Goal: Task Accomplishment & Management: Complete application form

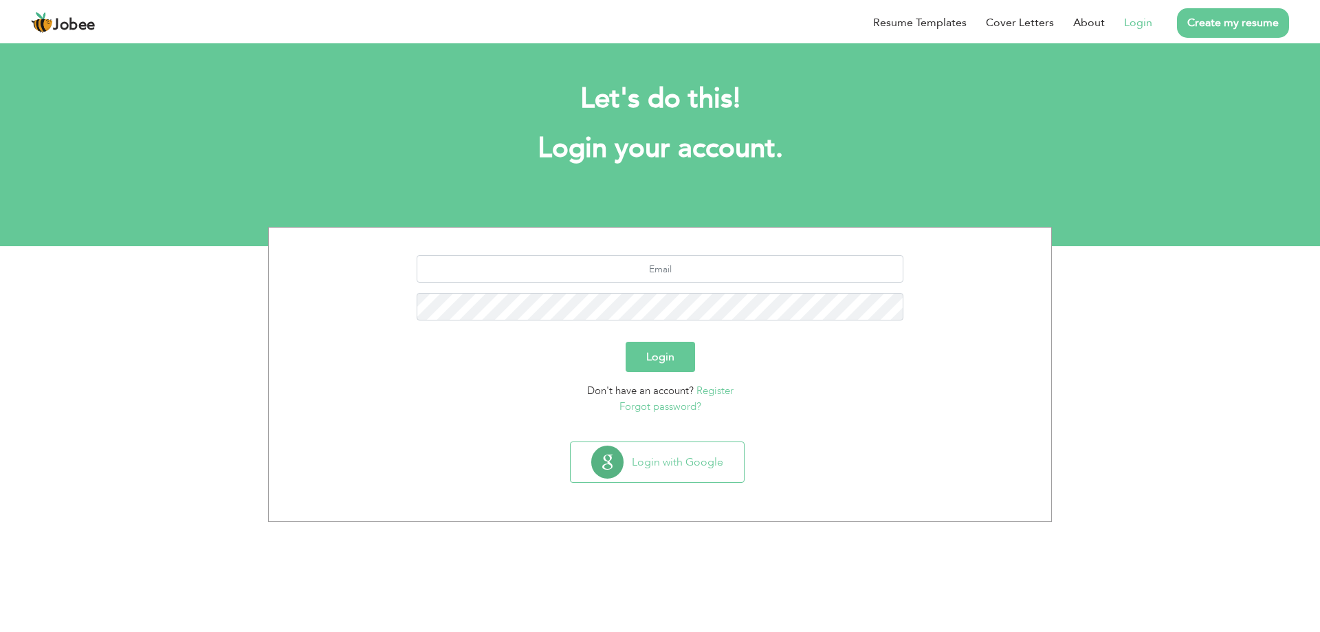
click at [1127, 28] on link "Login" at bounding box center [1138, 22] width 28 height 16
click at [691, 267] on input "text" at bounding box center [660, 268] width 487 height 27
type input "yaminiqbal20@gmail.com"
click at [625, 342] on button "Login" at bounding box center [659, 357] width 69 height 30
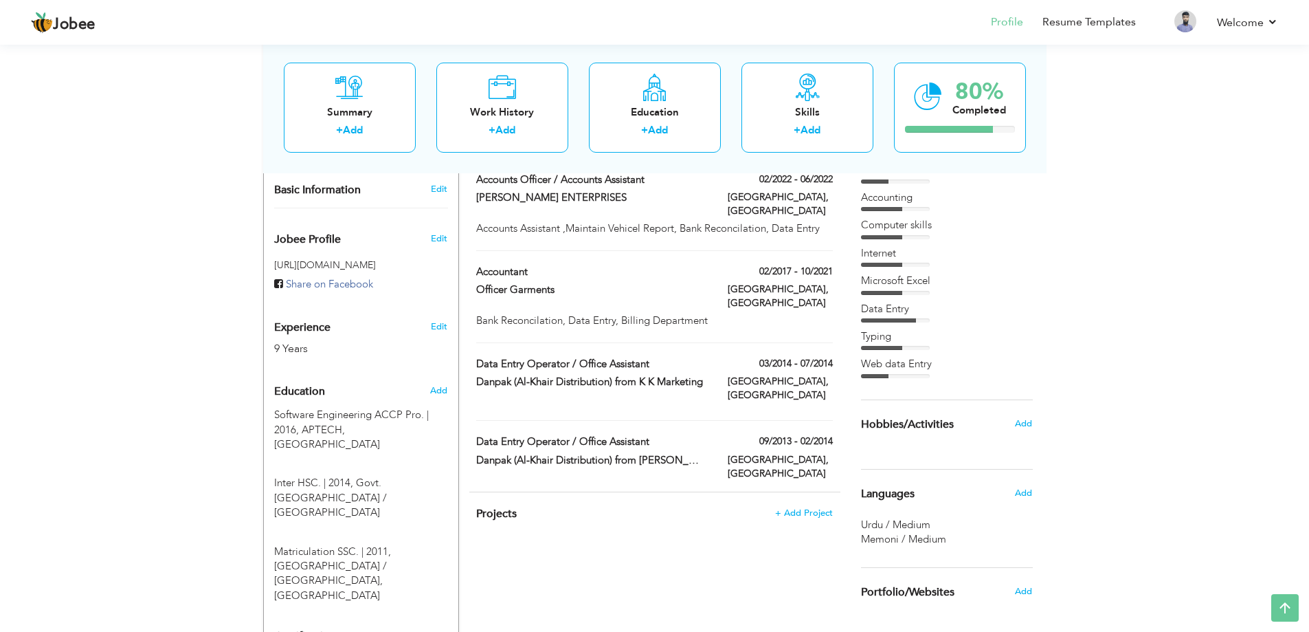
scroll to position [534, 0]
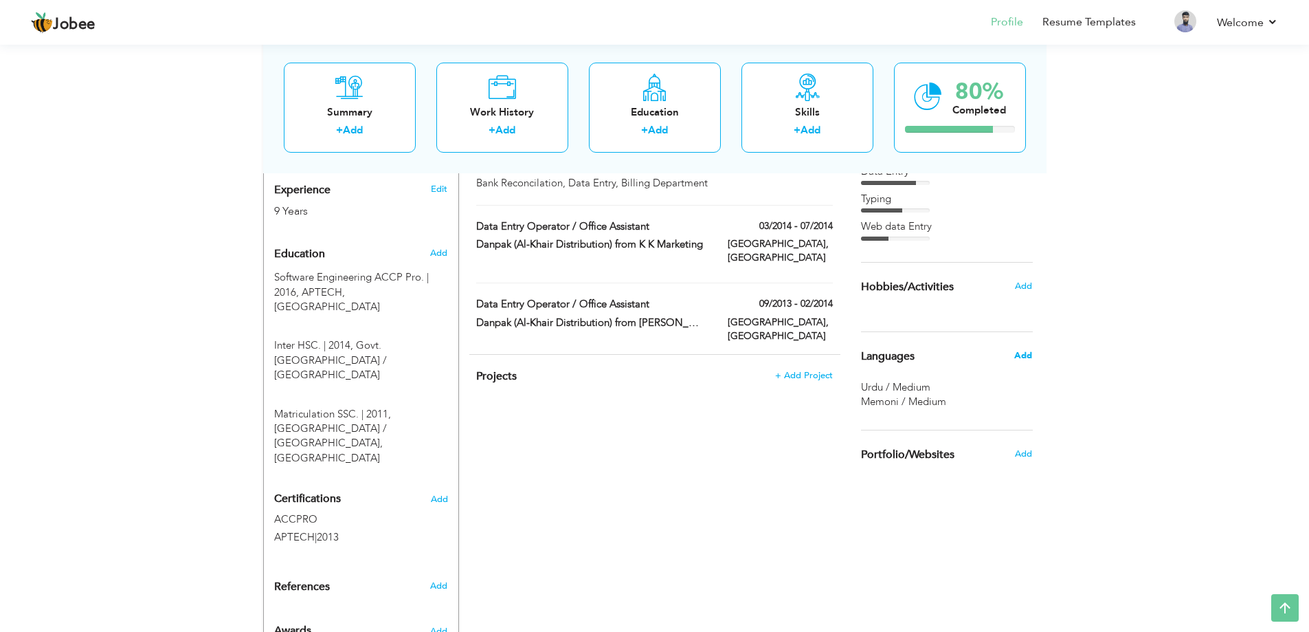
click at [1029, 350] on span "Add" at bounding box center [1023, 355] width 18 height 12
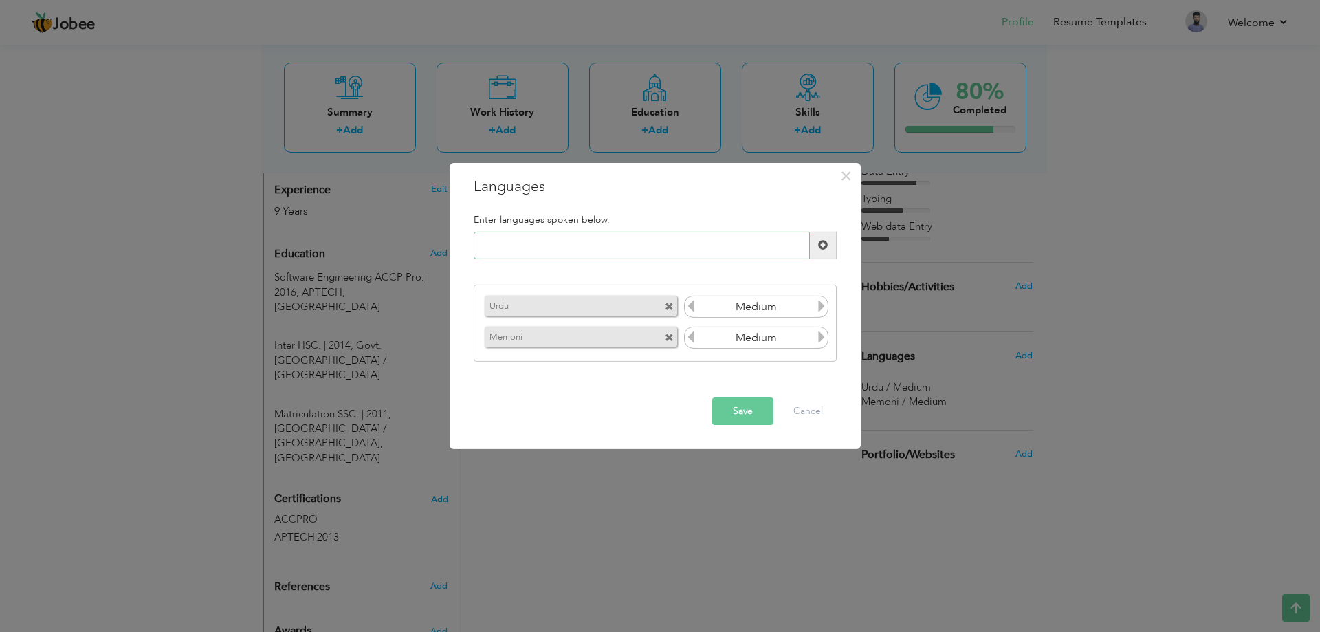
type input "E"
type input "e"
type input "English"
click at [742, 414] on button "Save" at bounding box center [742, 410] width 61 height 27
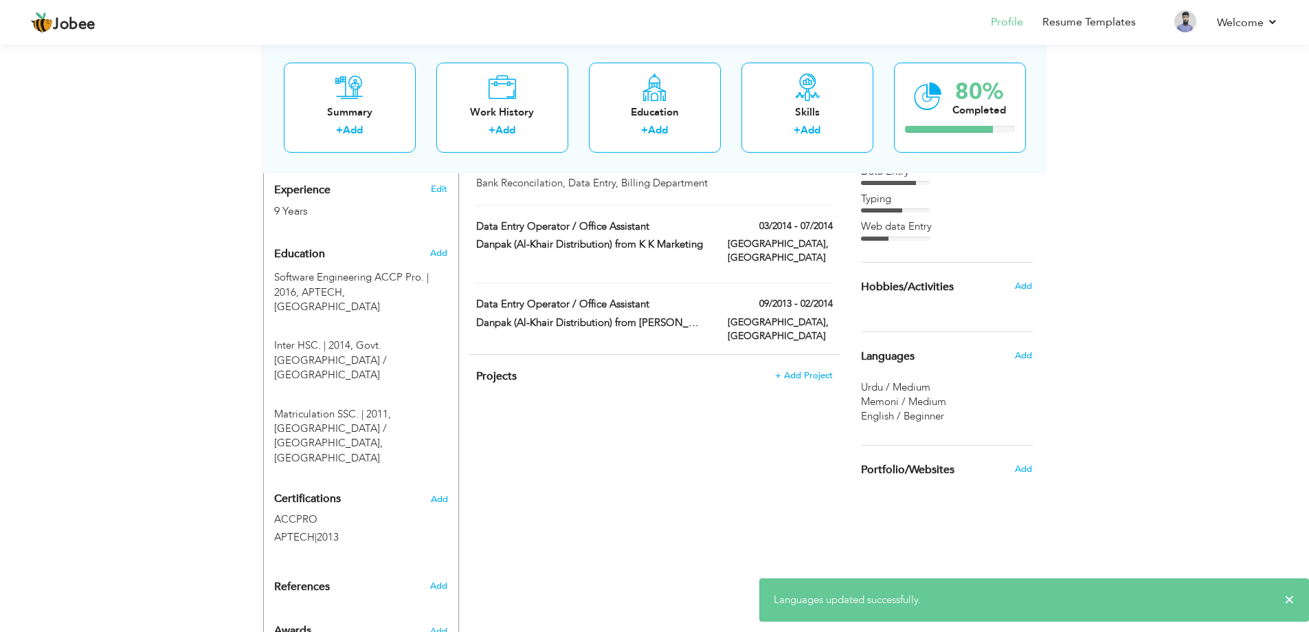
click at [931, 412] on span "English / Beginner" at bounding box center [902, 416] width 83 height 14
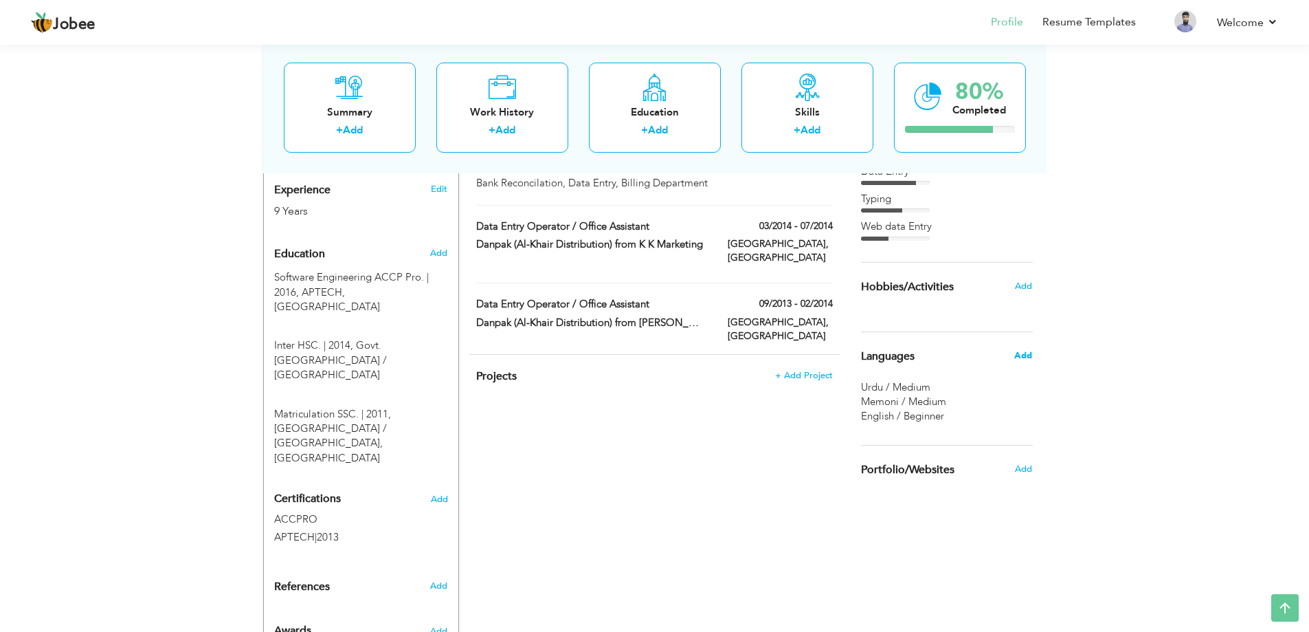
click at [1021, 357] on span "Add" at bounding box center [1023, 355] width 18 height 12
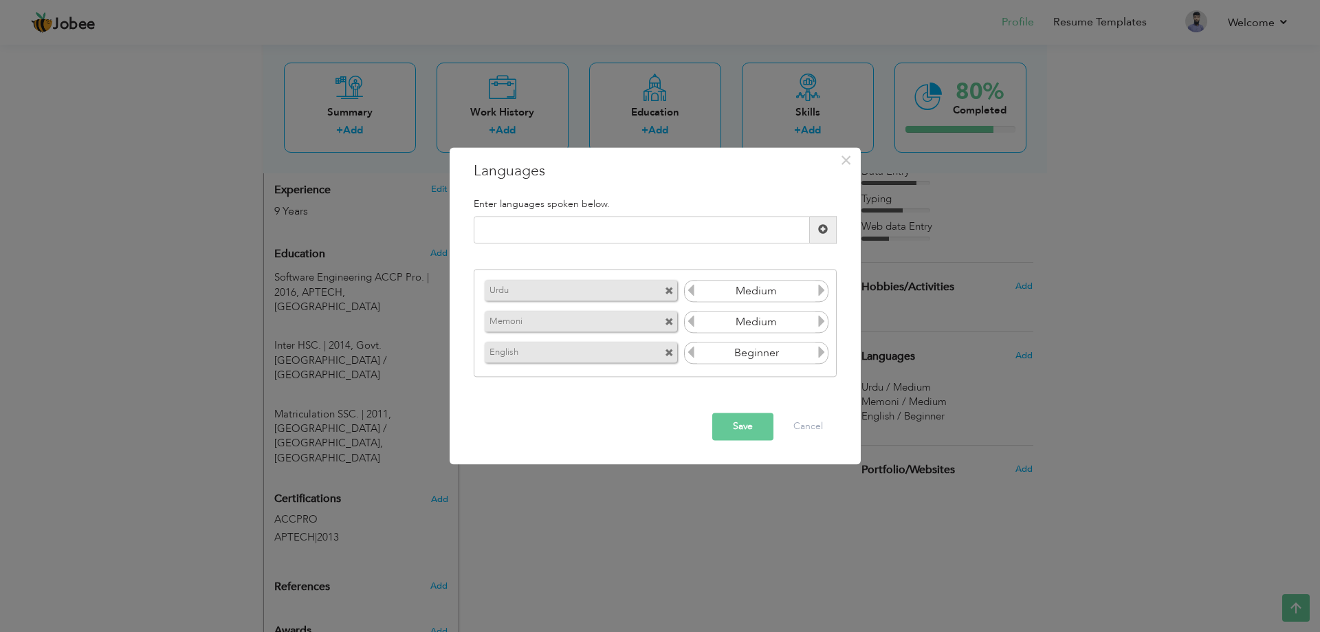
click at [819, 355] on icon at bounding box center [821, 352] width 12 height 12
click at [754, 418] on button "Save" at bounding box center [742, 425] width 61 height 27
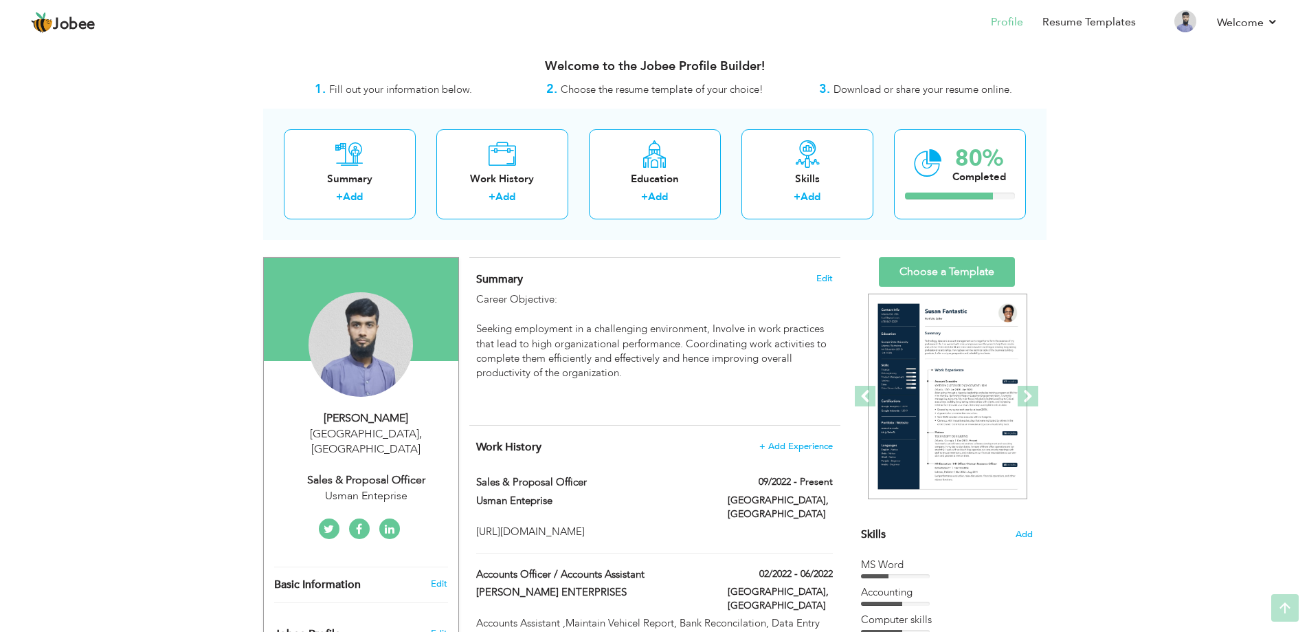
scroll to position [0, 0]
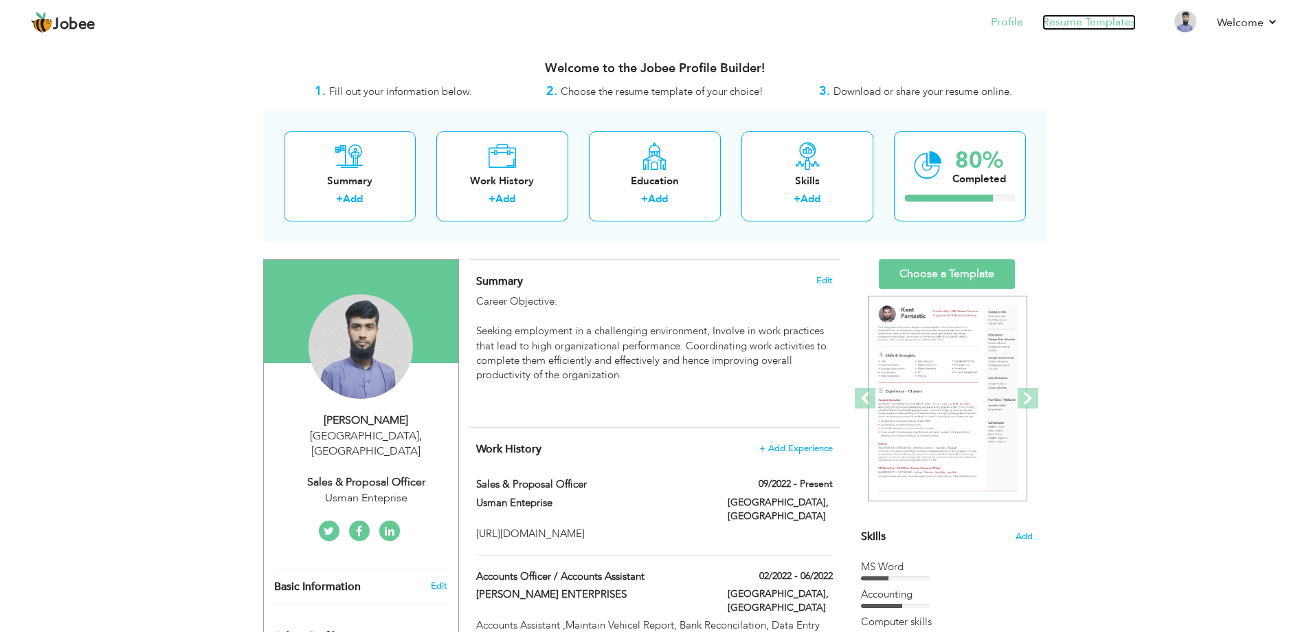
click at [1065, 23] on link "Resume Templates" at bounding box center [1089, 22] width 93 height 16
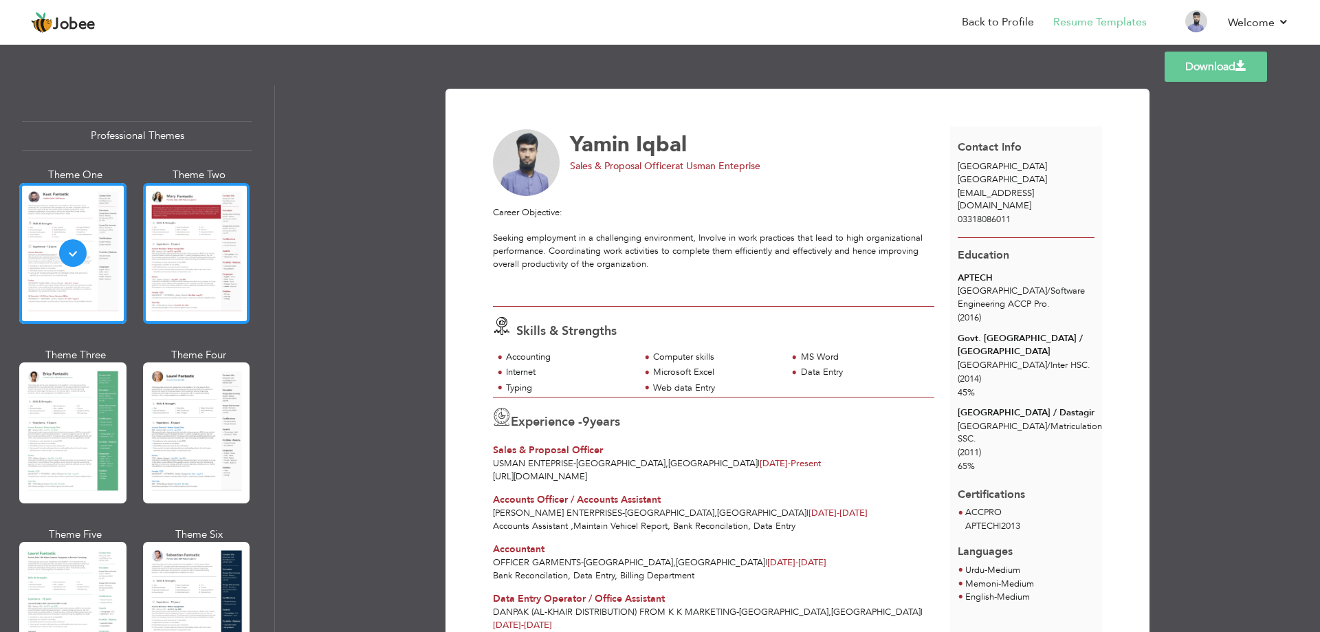
click at [184, 274] on div at bounding box center [196, 253] width 107 height 141
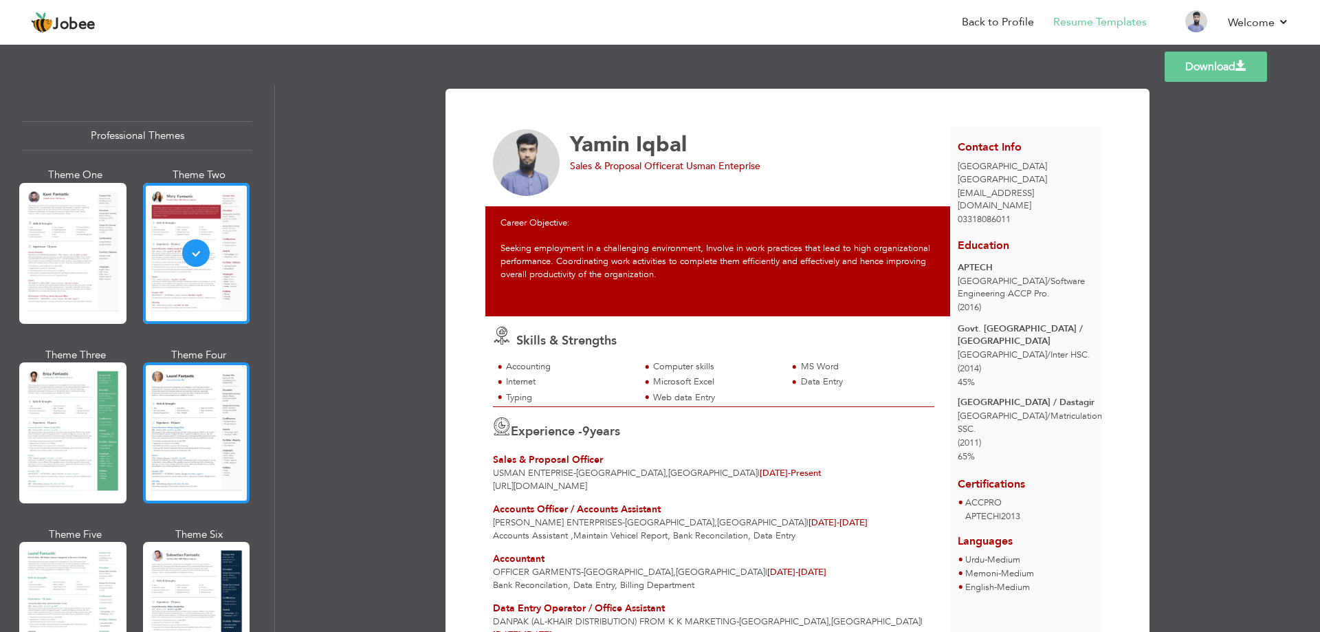
click at [207, 387] on div at bounding box center [196, 432] width 107 height 141
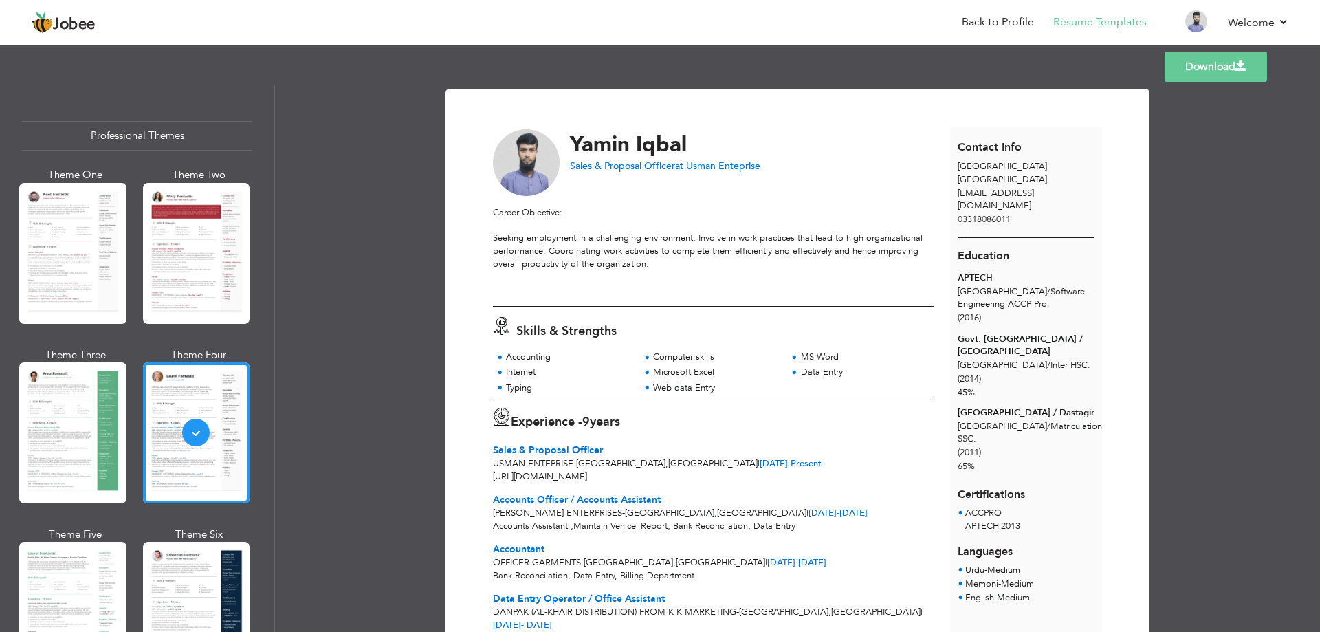
click at [1241, 67] on span at bounding box center [1240, 65] width 11 height 11
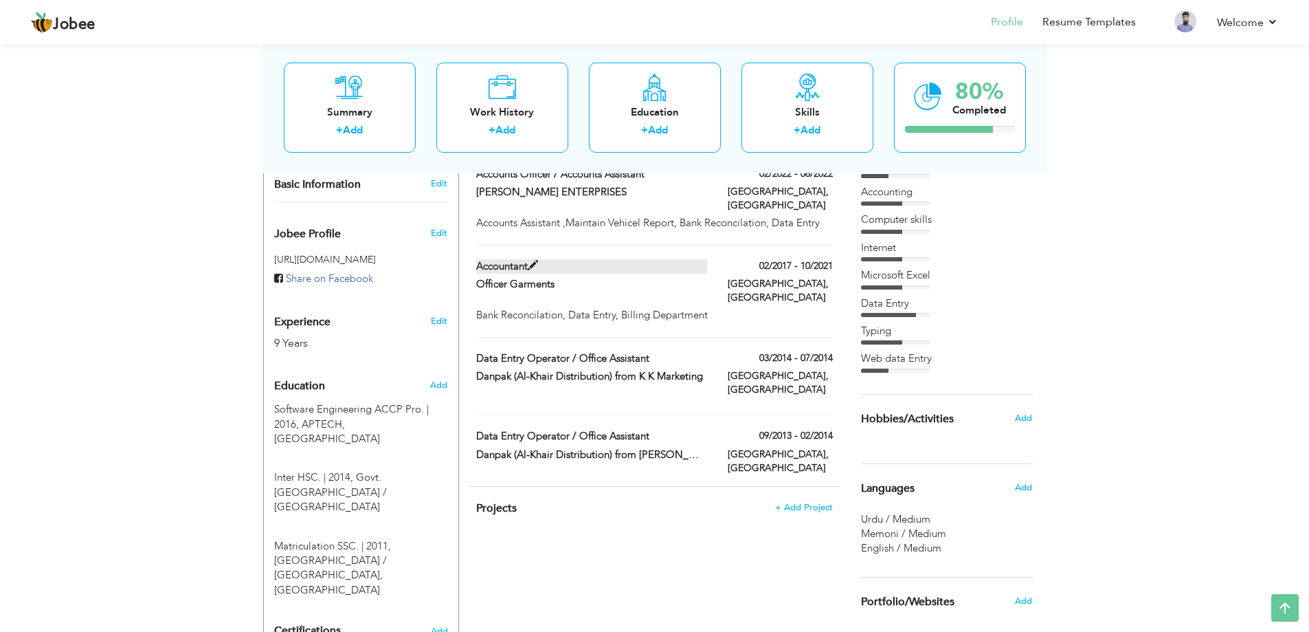
scroll to position [481, 0]
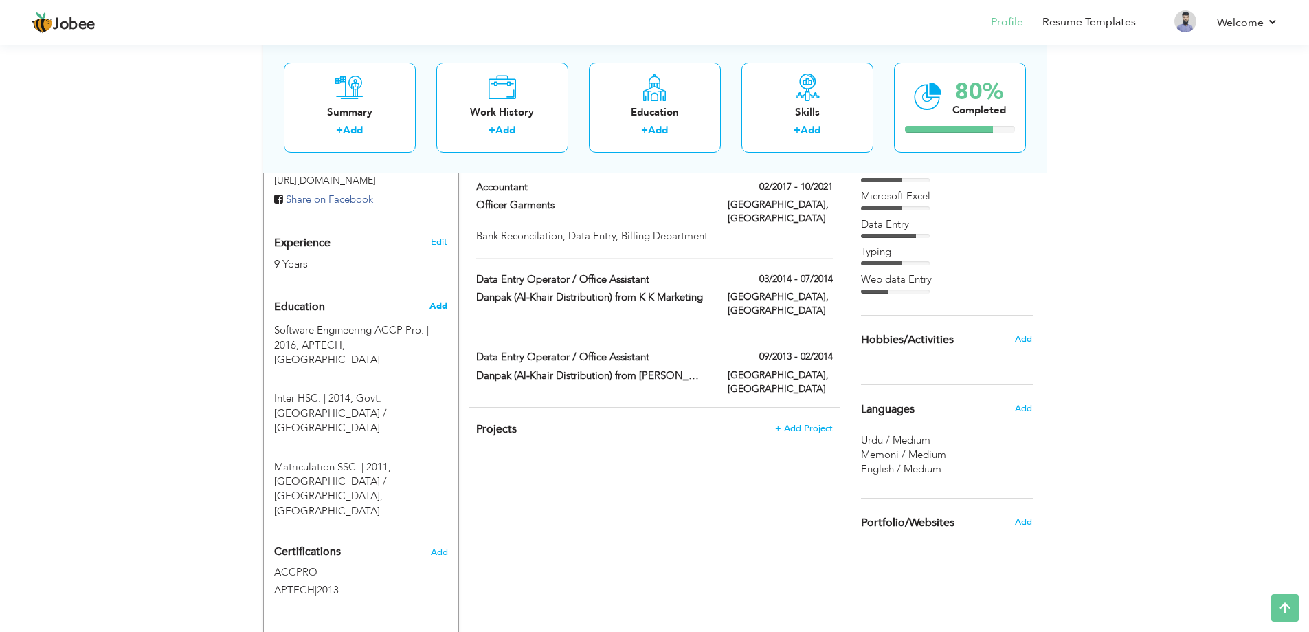
click at [433, 300] on span "Add" at bounding box center [439, 306] width 18 height 12
radio input "true"
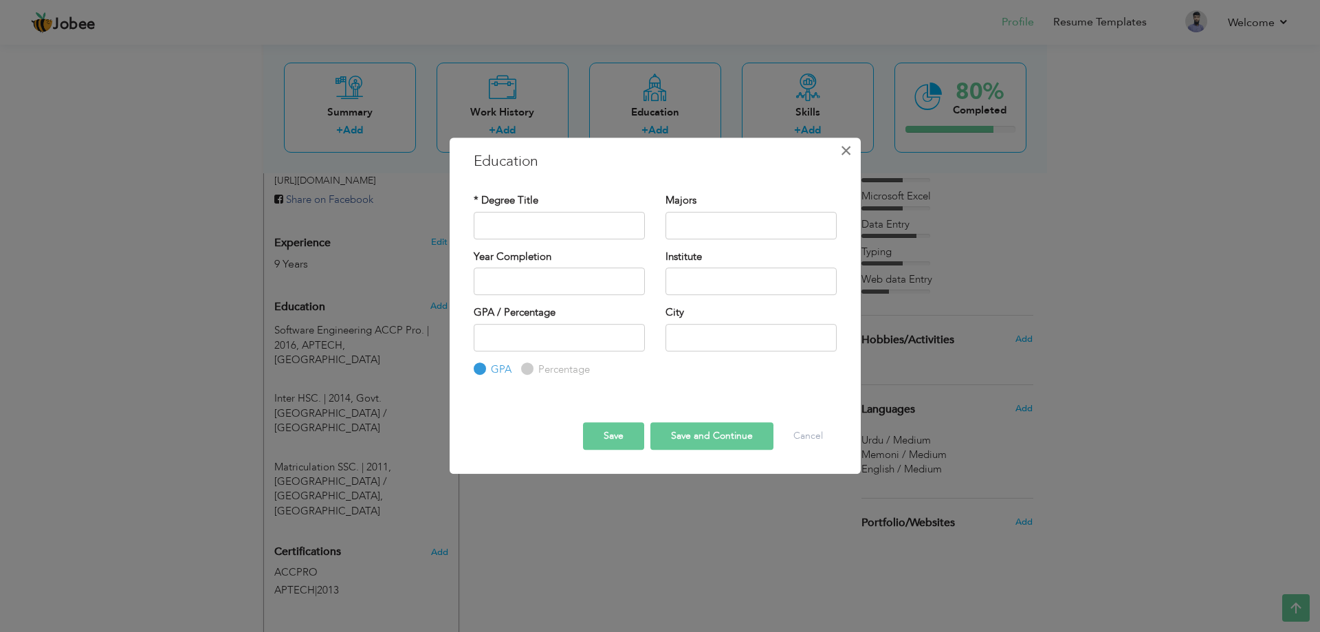
click at [846, 151] on span "×" at bounding box center [846, 150] width 12 height 25
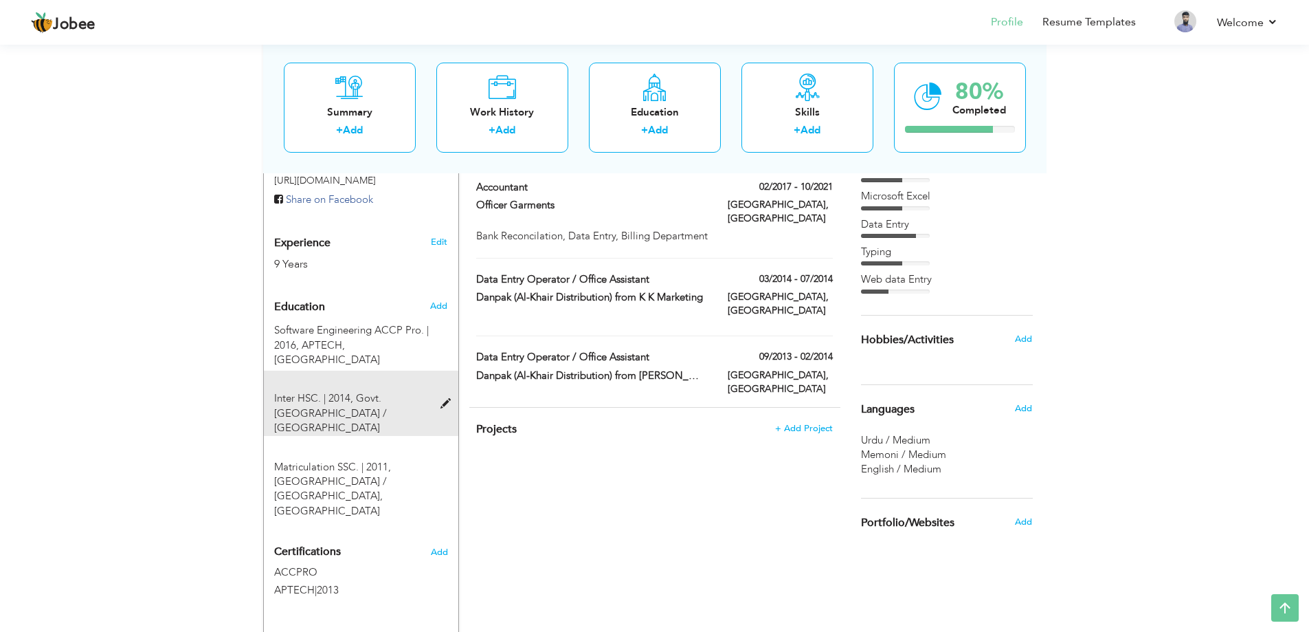
click at [447, 399] on span at bounding box center [449, 404] width 17 height 10
type input "Inter HSC."
type input "2014"
type input "Govt. Islamia Arts & Commerce College / MA Jinnah Road"
type input "45"
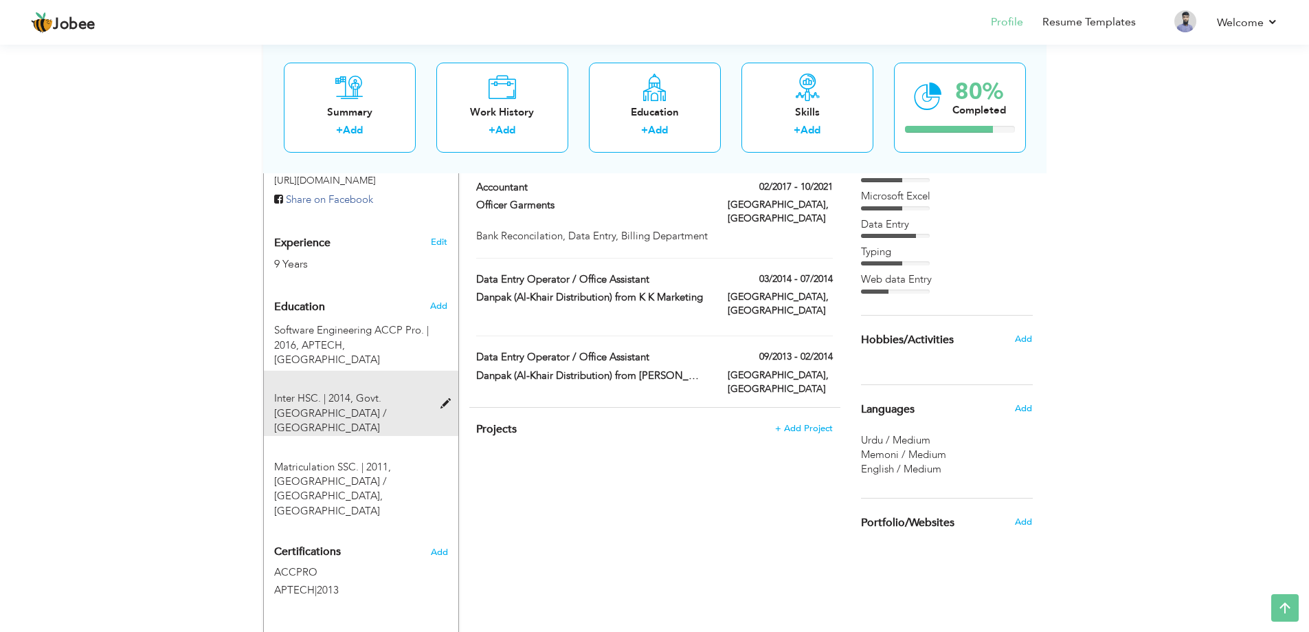
radio input "false"
radio input "true"
type input "Karachi"
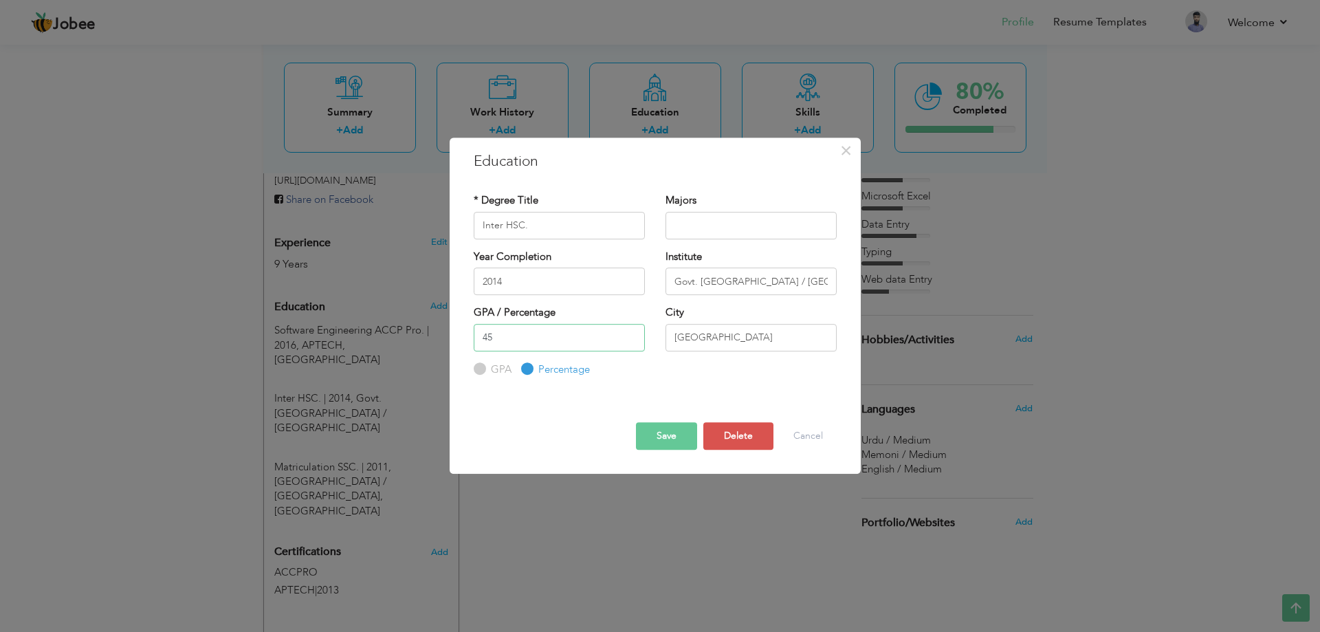
drag, startPoint x: 542, startPoint y: 342, endPoint x: 395, endPoint y: 332, distance: 147.4
click at [395, 332] on div "× Education * Degree Title Inter HSC. Majors Year Completion 2014" at bounding box center [660, 316] width 1320 height 632
click at [669, 431] on button "Save" at bounding box center [666, 435] width 61 height 27
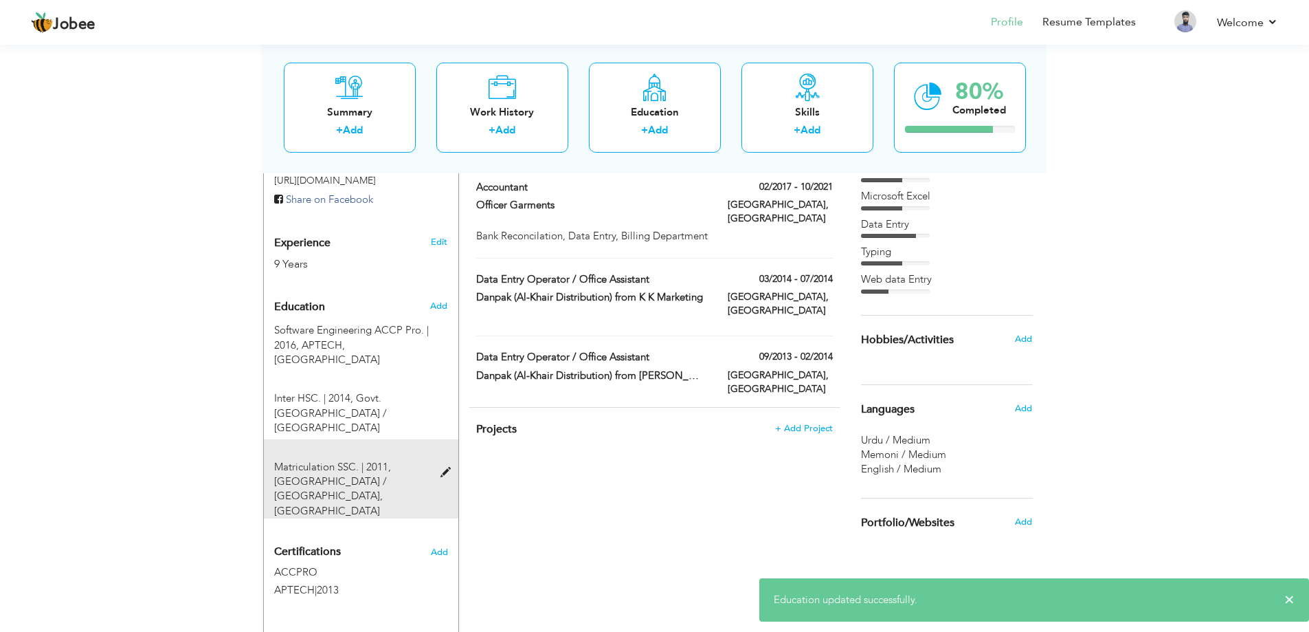
click at [443, 467] on span at bounding box center [449, 472] width 17 height 10
type input "Matriculation SSC."
type input "2011"
type input "Hanifia Public School / Dastagir"
type input "65"
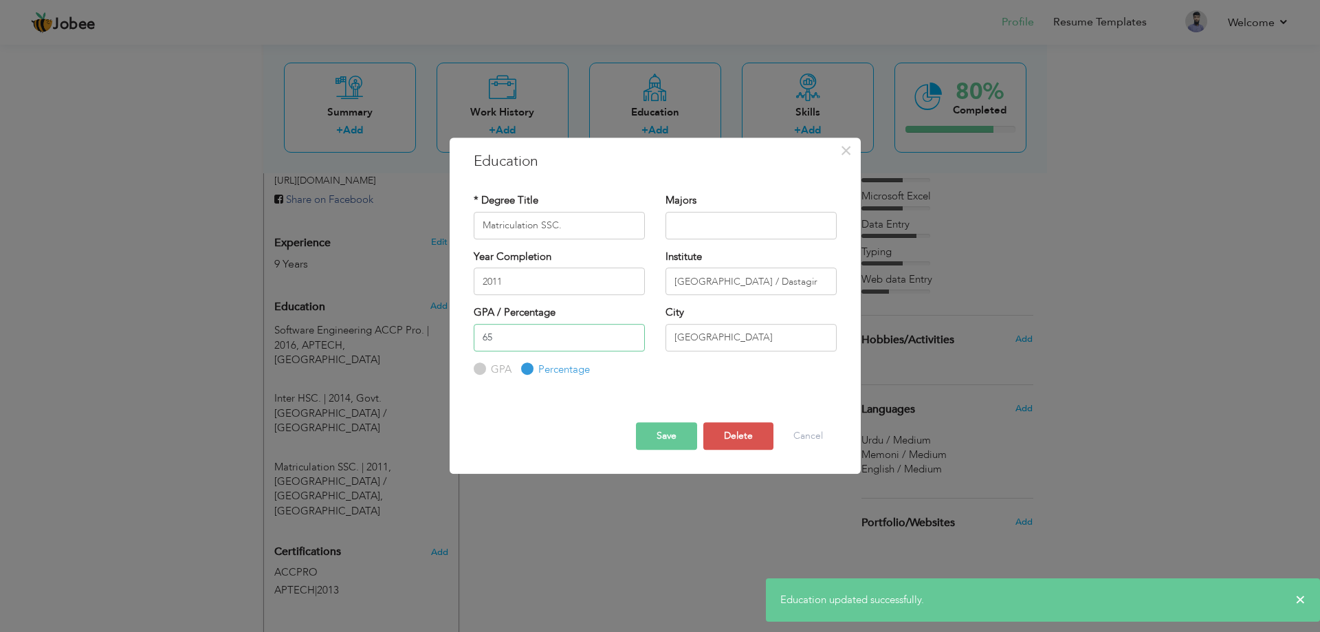
click at [566, 343] on input "65" at bounding box center [559, 337] width 171 height 27
click at [655, 433] on button "Save" at bounding box center [666, 435] width 61 height 27
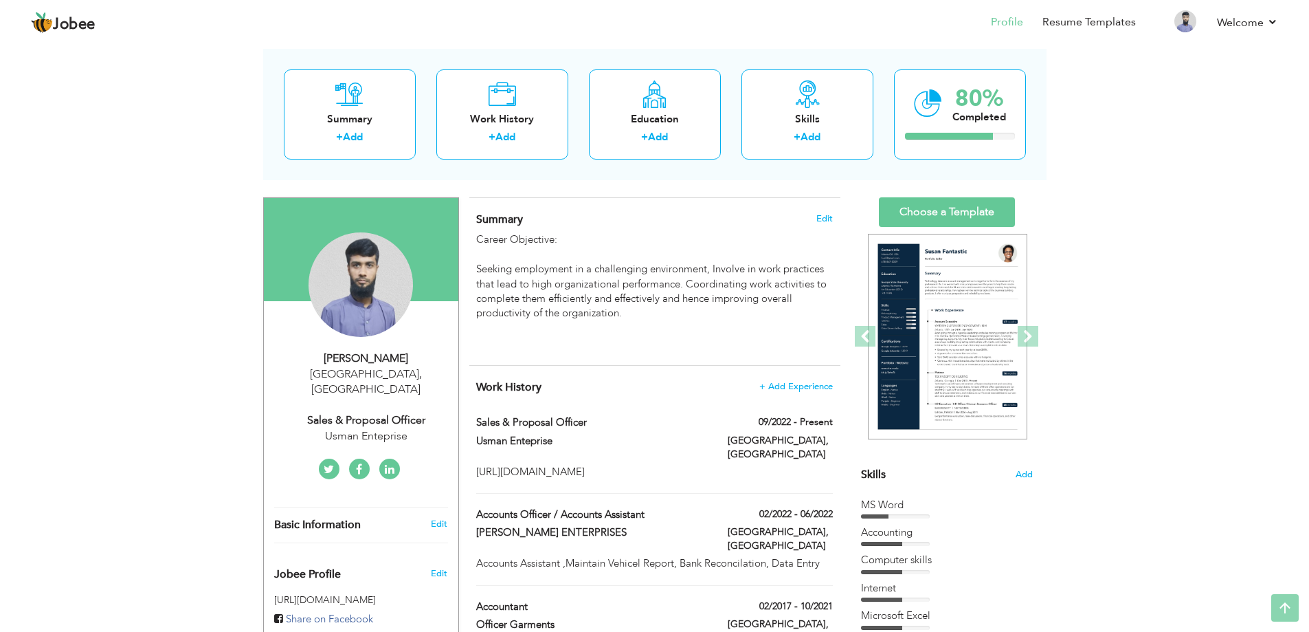
scroll to position [53, 0]
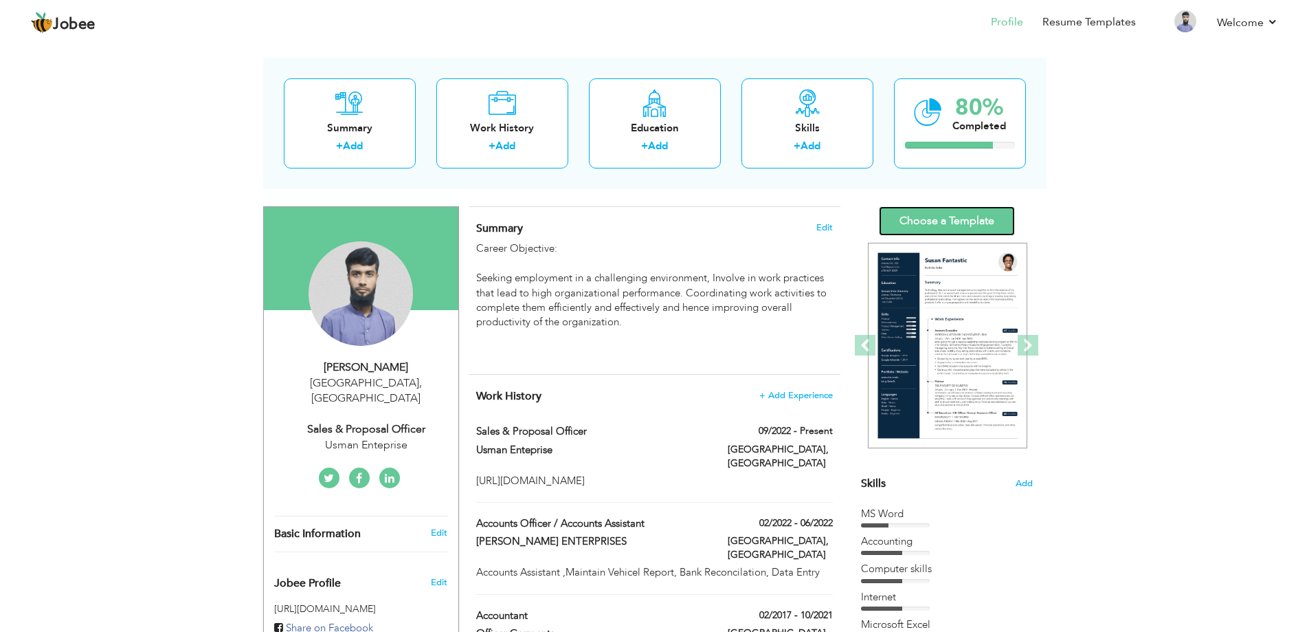
click at [924, 225] on link "Choose a Template" at bounding box center [947, 221] width 136 height 30
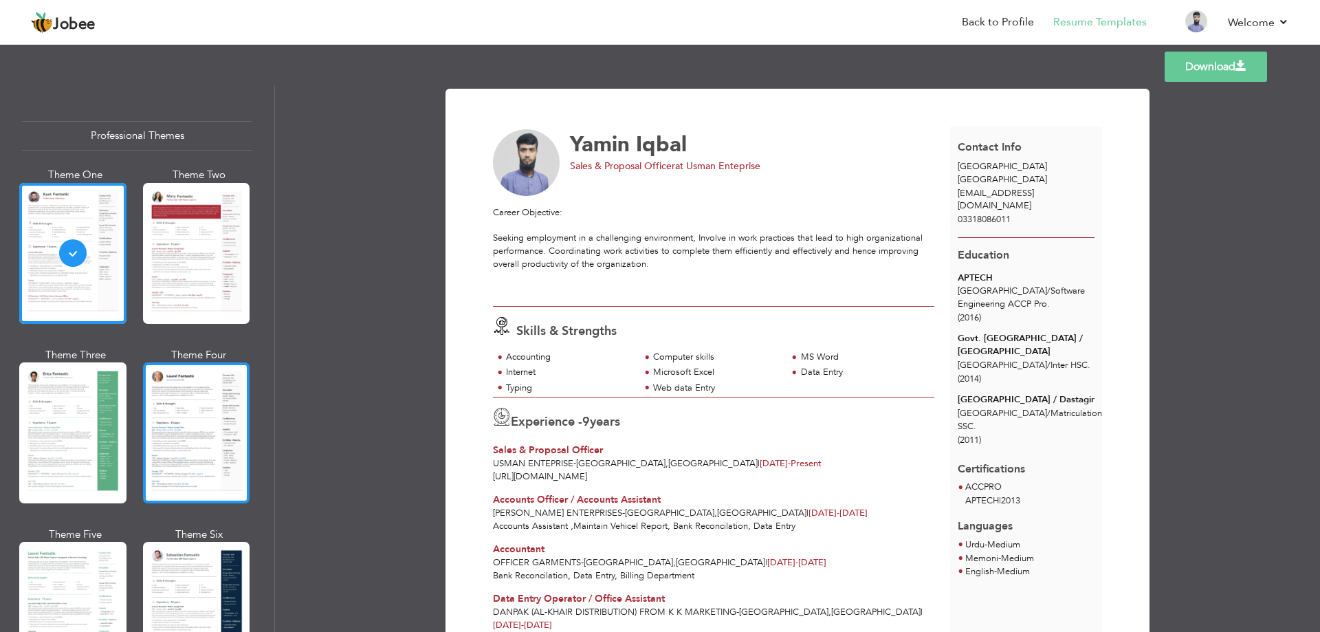
click at [187, 452] on div at bounding box center [196, 432] width 107 height 141
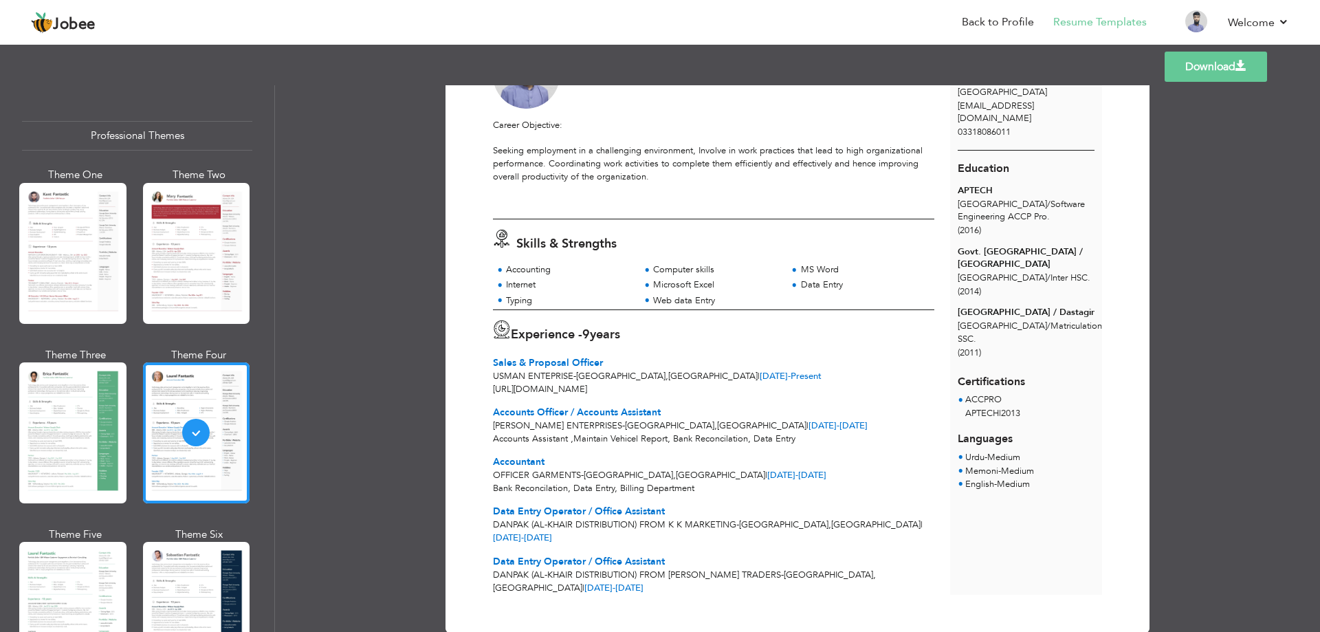
scroll to position [91, 0]
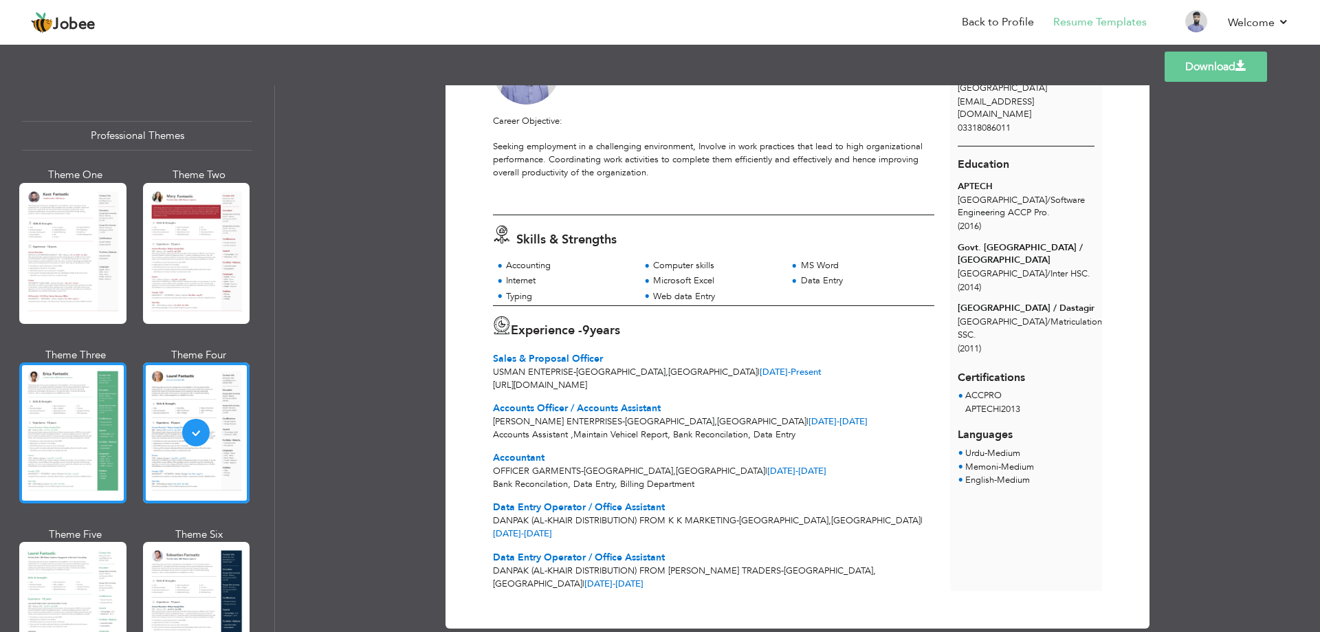
click at [88, 408] on div at bounding box center [72, 432] width 107 height 141
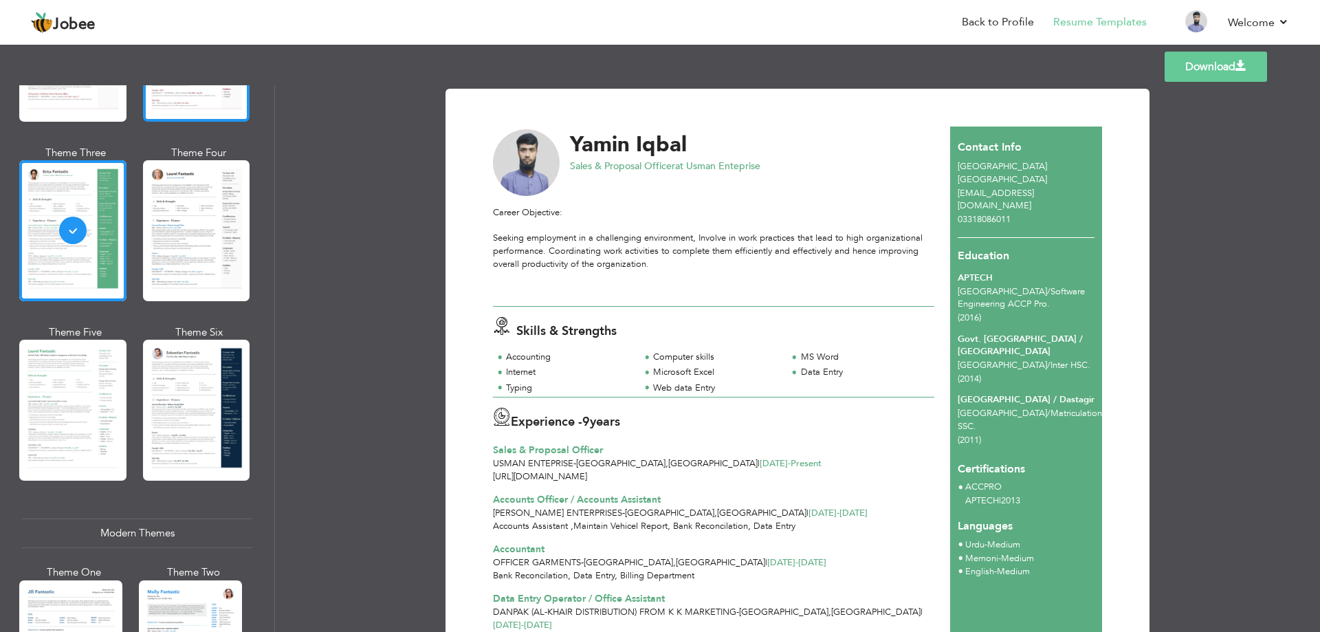
scroll to position [206, 0]
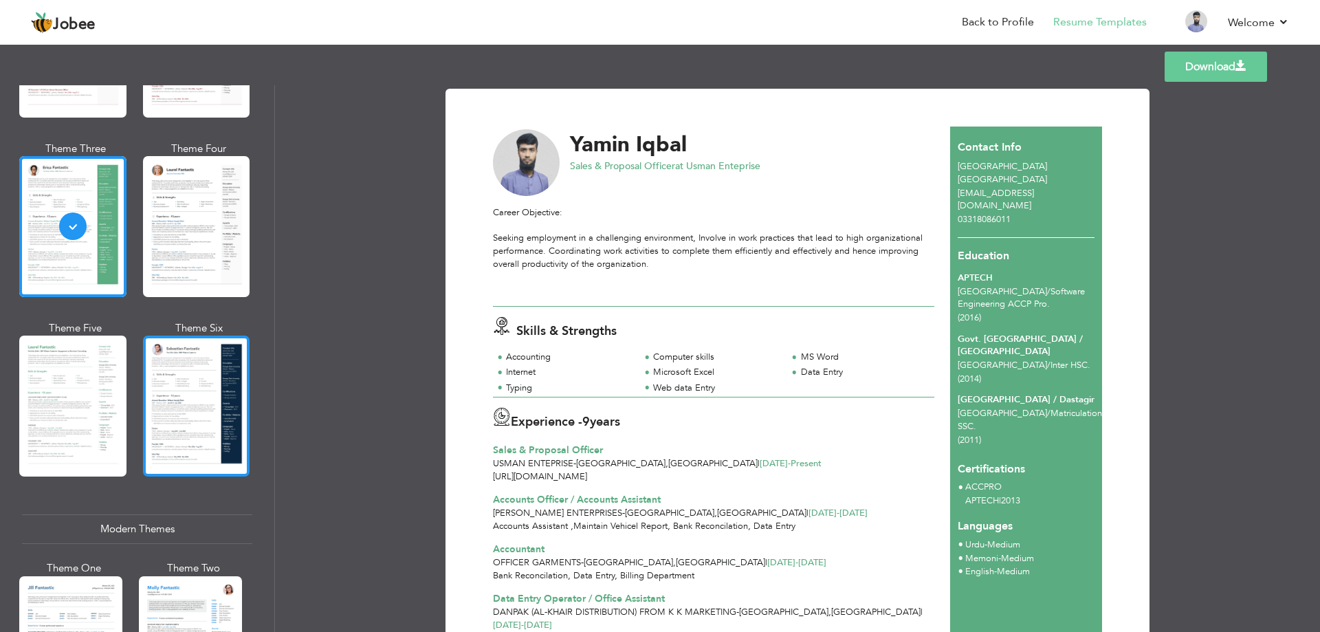
click at [192, 378] on div at bounding box center [196, 405] width 107 height 141
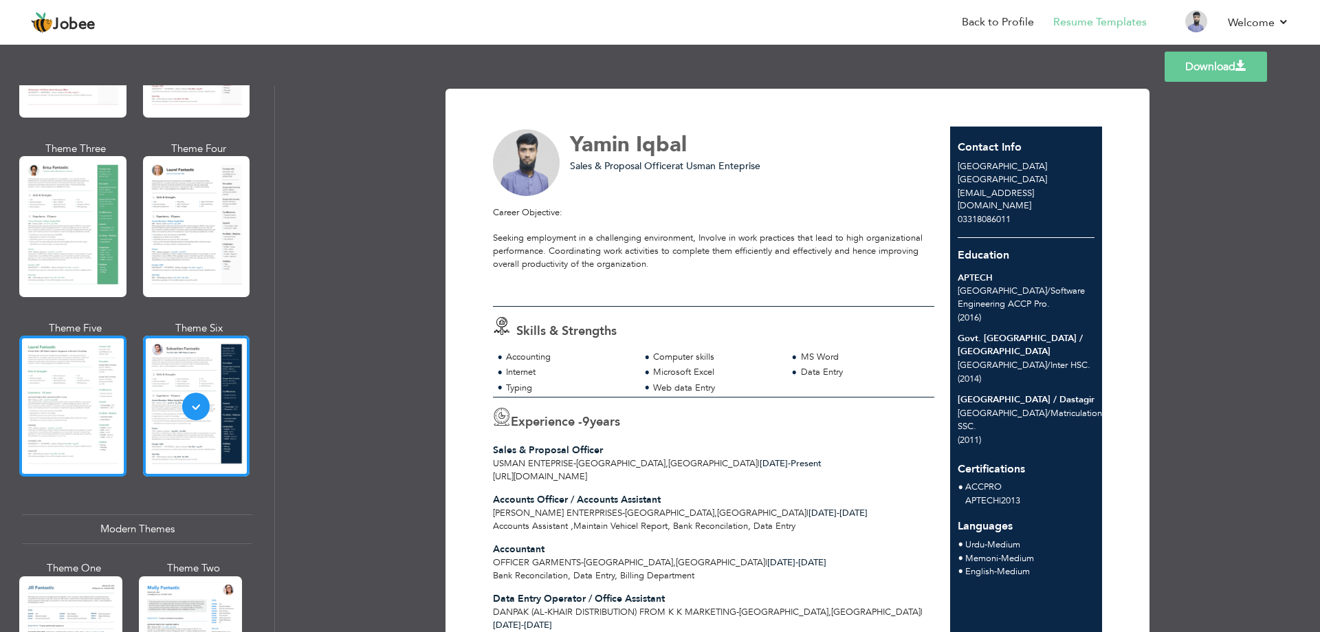
click at [100, 364] on div at bounding box center [72, 405] width 107 height 141
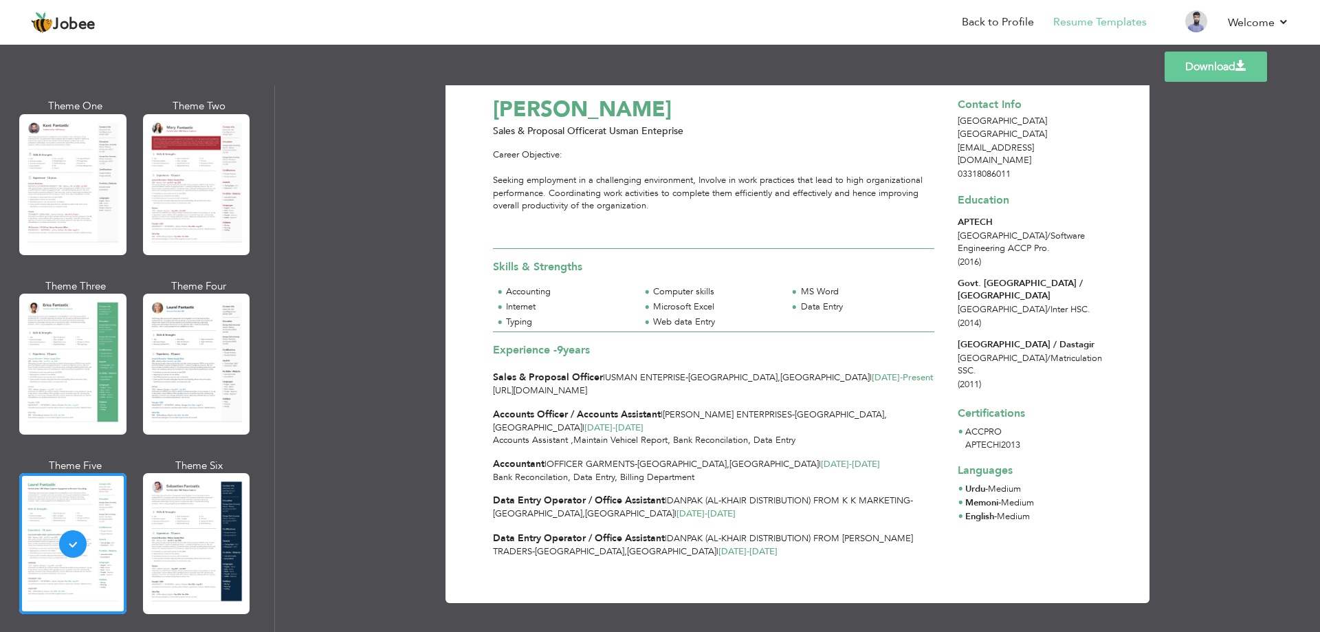
scroll to position [0, 0]
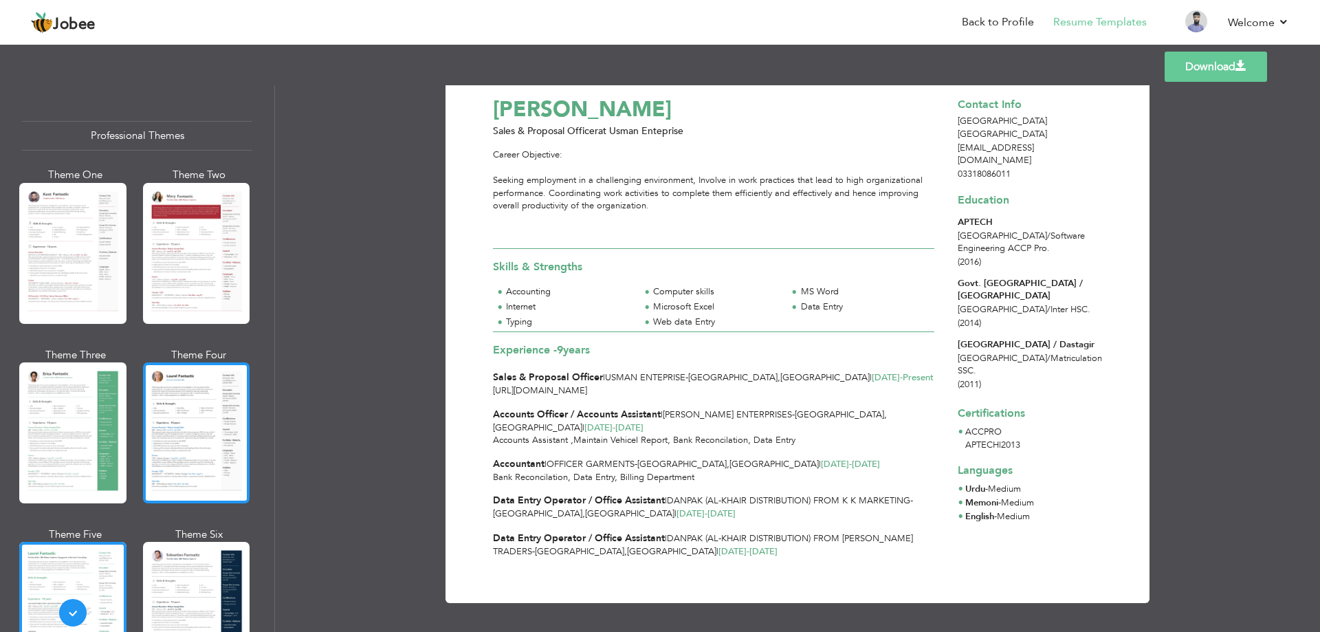
click at [173, 407] on div at bounding box center [196, 432] width 107 height 141
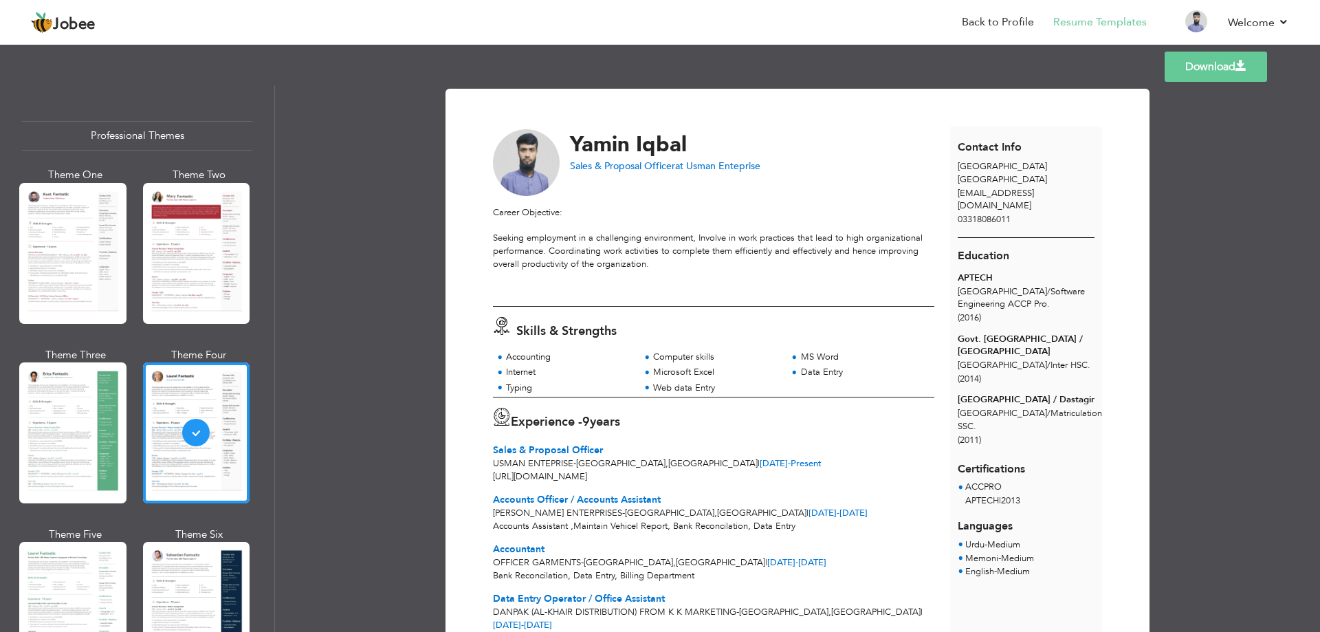
click at [1248, 63] on link "Download" at bounding box center [1215, 67] width 102 height 30
click at [1301, 84] on div "Templates Download" at bounding box center [660, 67] width 1320 height 44
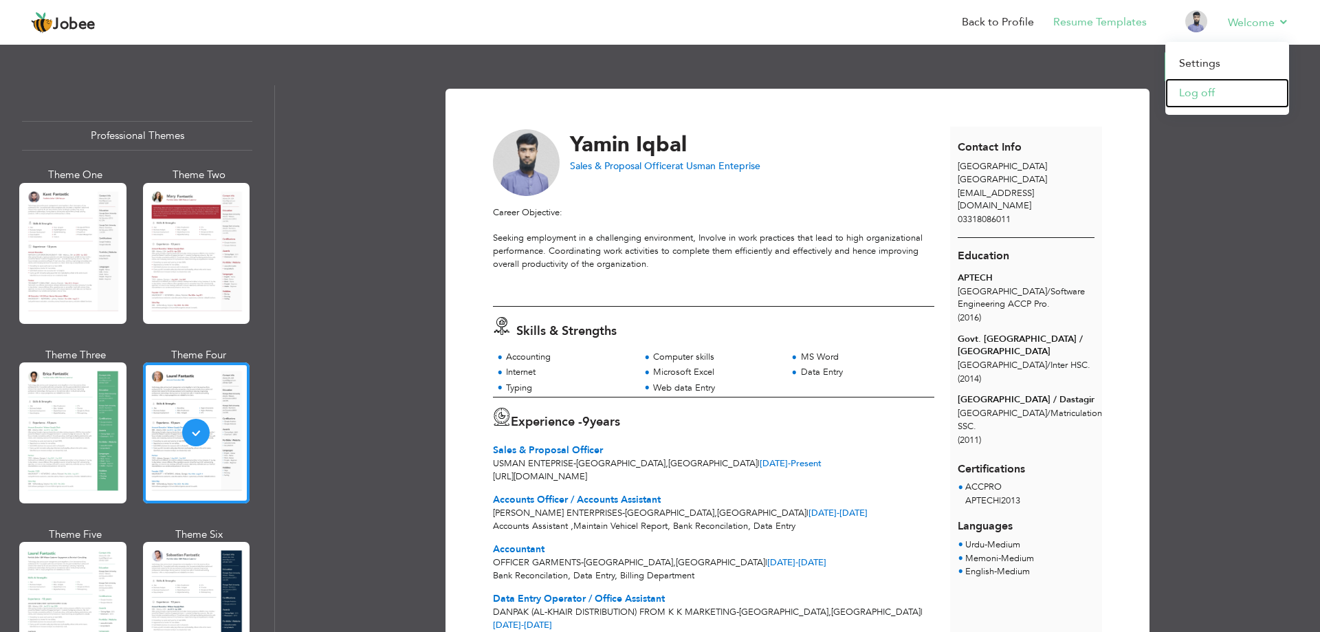
click at [1229, 87] on link "Log off" at bounding box center [1227, 93] width 124 height 30
